Goal: Navigation & Orientation: Go to known website

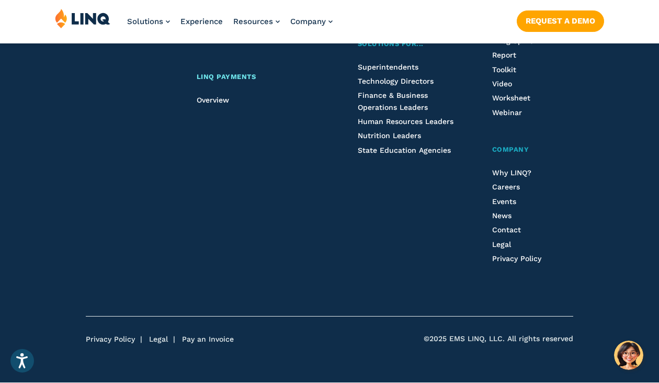
click at [226, 75] on span "LINQ Payments" at bounding box center [227, 77] width 60 height 8
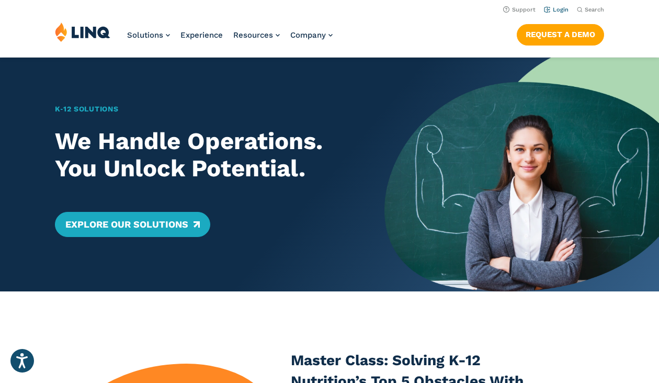
click at [553, 12] on link "Login" at bounding box center [556, 9] width 25 height 7
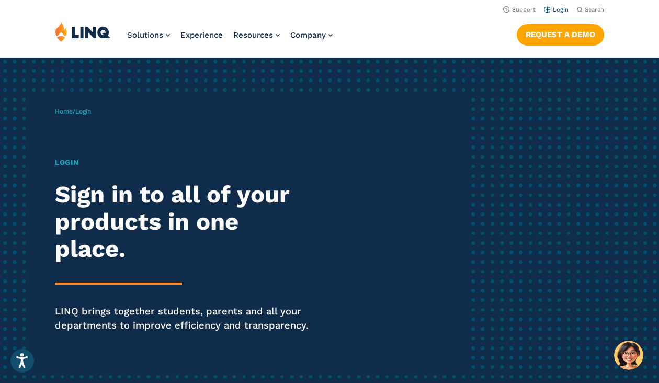
click at [554, 8] on link "Login" at bounding box center [556, 9] width 25 height 7
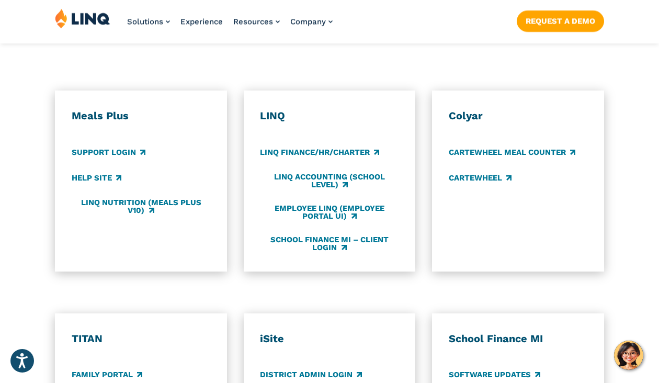
scroll to position [552, 0]
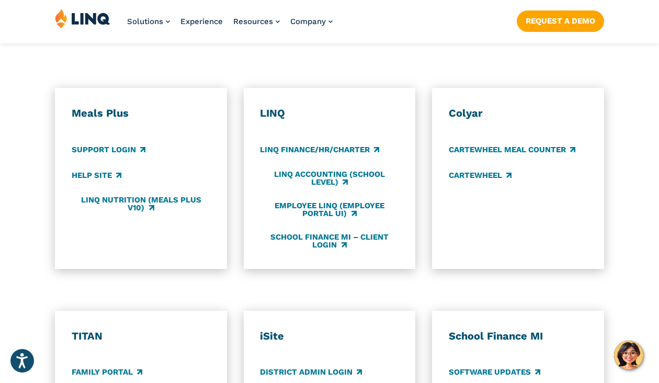
click at [271, 111] on h3 "LINQ" at bounding box center [329, 114] width 139 height 14
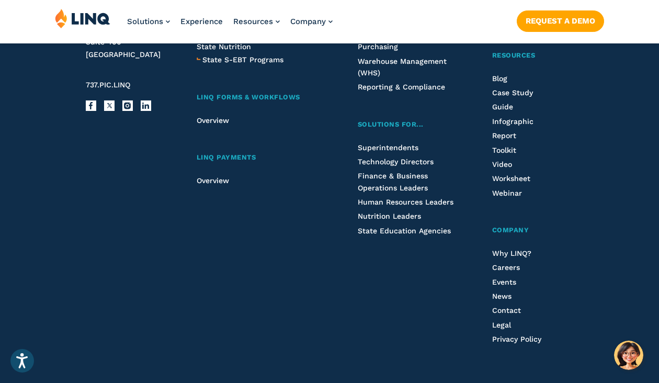
scroll to position [1309, 0]
